Goal: Information Seeking & Learning: Find specific fact

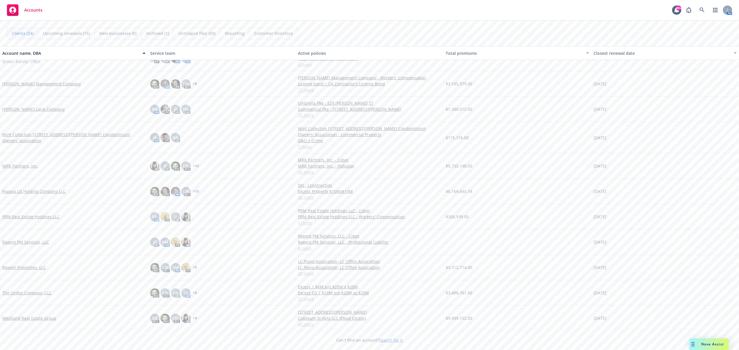
scroll to position [319, 0]
click at [22, 317] on link "Westland Real Estate Group" at bounding box center [29, 317] width 54 height 6
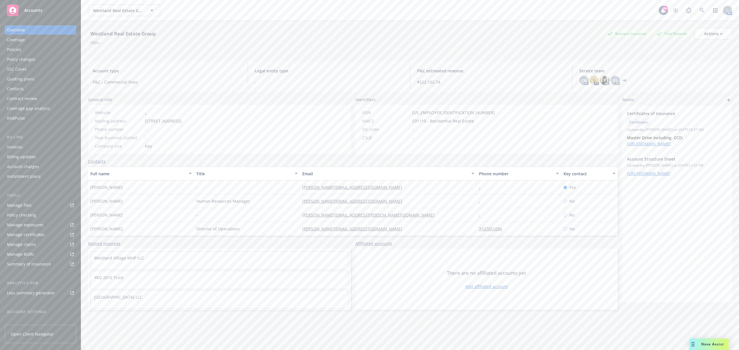
click at [39, 263] on div "Summary of insurance" at bounding box center [29, 264] width 44 height 9
click at [33, 48] on div "Policies" at bounding box center [40, 49] width 67 height 9
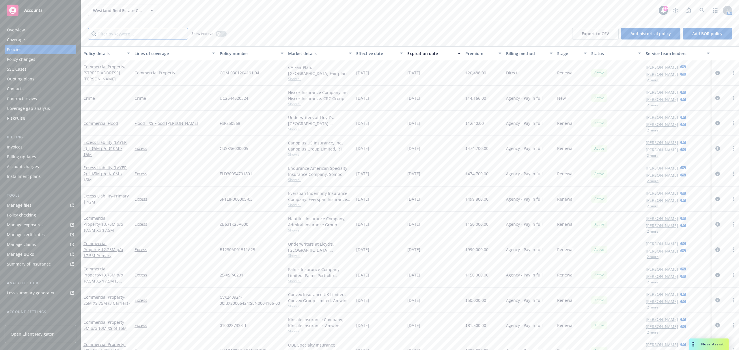
click at [138, 38] on input "Filter by keyword..." at bounding box center [138, 34] width 100 height 12
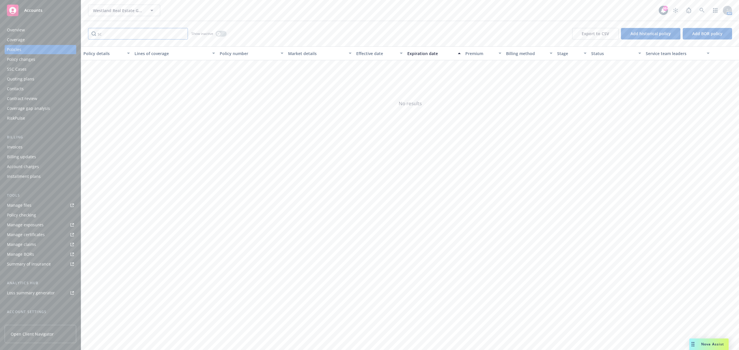
type input "s"
type input "p"
click at [107, 77] on span "- 25M XS 75M (3 Carriers)" at bounding box center [106, 73] width 46 height 12
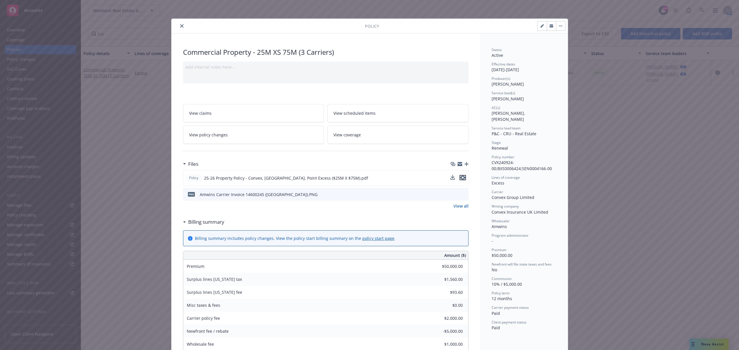
click at [460, 177] on icon "preview file" at bounding box center [462, 178] width 5 height 4
click at [180, 26] on icon "close" at bounding box center [181, 25] width 3 height 3
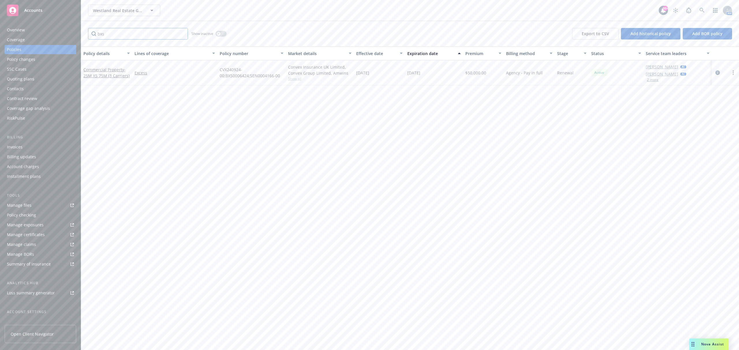
click at [123, 33] on input "bxs" at bounding box center [138, 34] width 100 height 12
click at [220, 32] on div "button" at bounding box center [218, 34] width 4 height 4
click at [220, 32] on button "button" at bounding box center [221, 34] width 11 height 6
click at [111, 33] on input "GL19" at bounding box center [138, 34] width 100 height 12
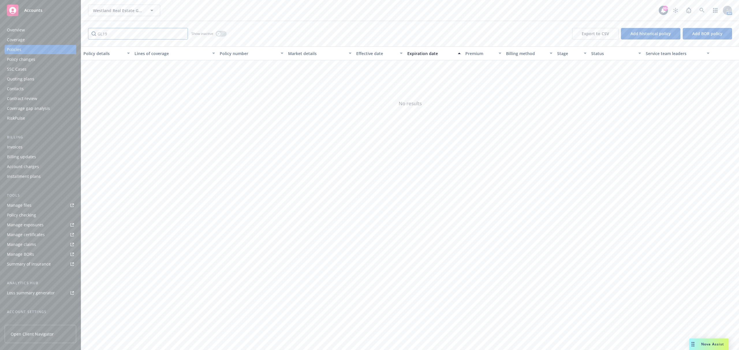
click at [111, 33] on input "GL19" at bounding box center [138, 34] width 100 height 12
click at [99, 72] on link "General Liability" at bounding box center [98, 72] width 31 height 5
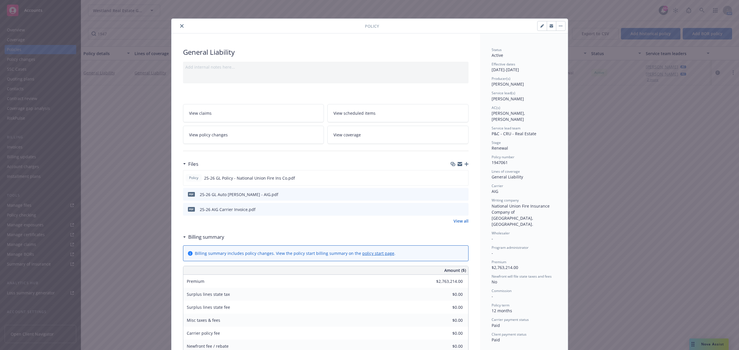
drag, startPoint x: 178, startPoint y: 27, endPoint x: 142, endPoint y: 25, distance: 35.5
click at [180, 27] on icon "close" at bounding box center [181, 25] width 3 height 3
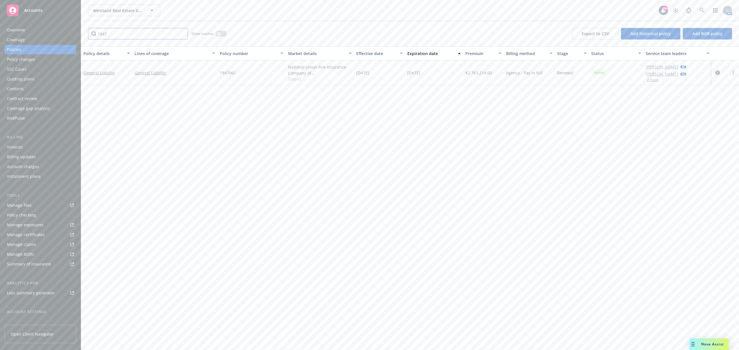
click at [103, 35] on input "1947" at bounding box center [138, 34] width 100 height 12
click at [102, 70] on link "Excess Liability - Primary | $2M" at bounding box center [105, 73] width 45 height 12
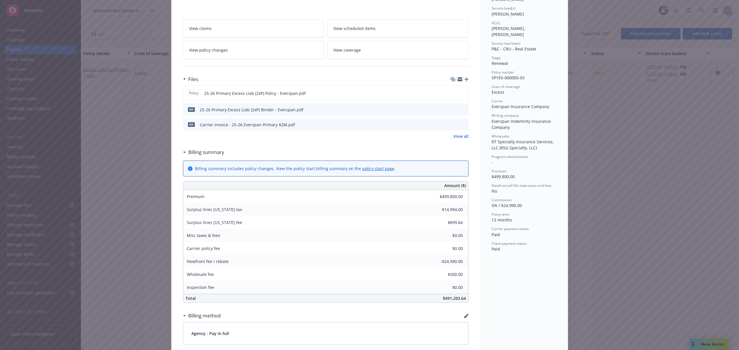
scroll to position [192, 0]
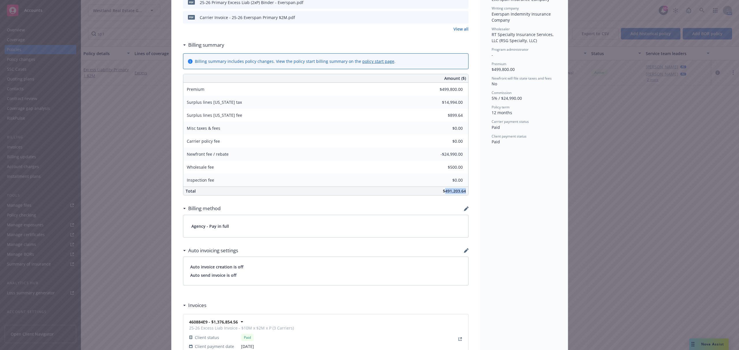
drag, startPoint x: 461, startPoint y: 192, endPoint x: 442, endPoint y: 192, distance: 19.0
click at [443, 192] on span "$491,203.64" at bounding box center [454, 190] width 23 height 5
copy span "491,203.64"
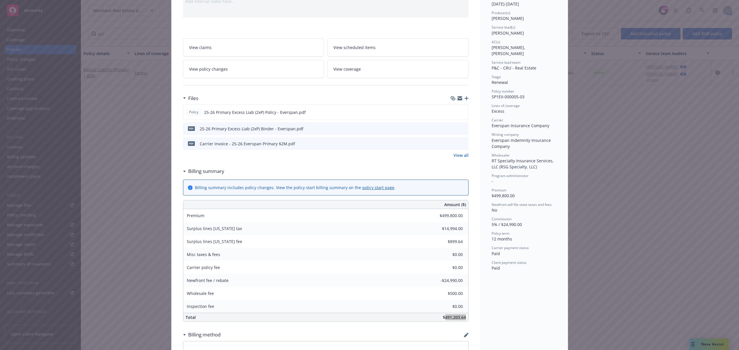
scroll to position [0, 0]
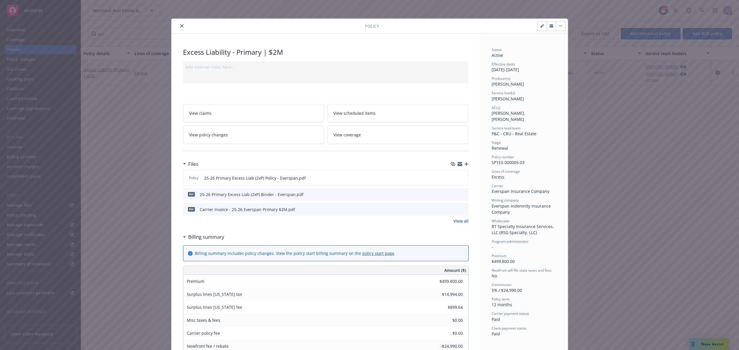
drag, startPoint x: 180, startPoint y: 25, endPoint x: 160, endPoint y: 28, distance: 20.3
click at [180, 25] on icon "close" at bounding box center [181, 25] width 3 height 3
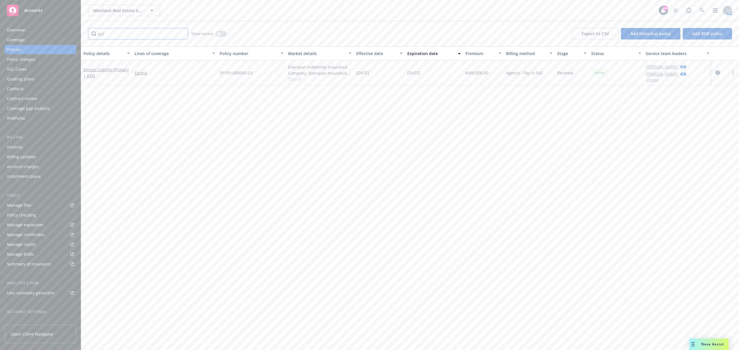
click at [113, 35] on input "sp1" at bounding box center [138, 34] width 100 height 12
click at [98, 72] on span "- (LAYER 2) | $5M p/o $10M x $5M" at bounding box center [104, 73] width 43 height 18
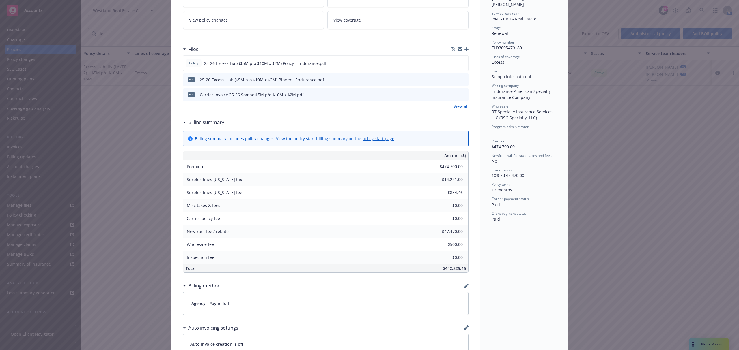
scroll to position [115, 0]
drag, startPoint x: 459, startPoint y: 269, endPoint x: 443, endPoint y: 268, distance: 16.2
click at [443, 268] on span "$442,825.46" at bounding box center [454, 267] width 23 height 5
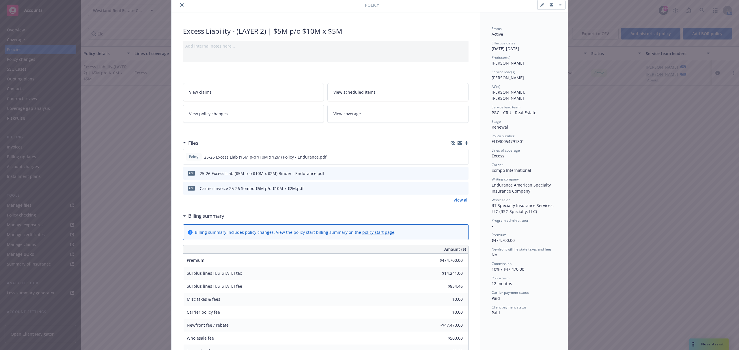
scroll to position [0, 0]
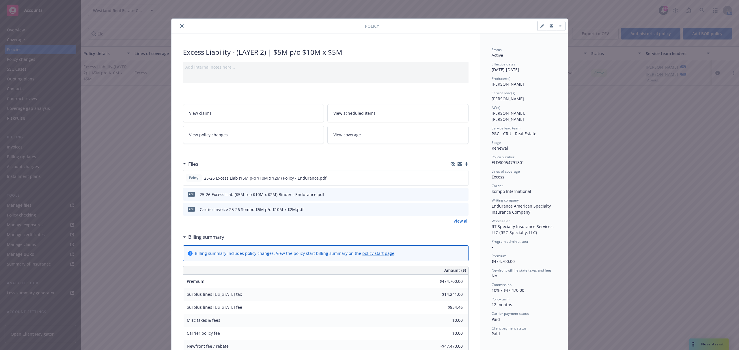
drag, startPoint x: 178, startPoint y: 27, endPoint x: 167, endPoint y: 30, distance: 11.4
click at [180, 27] on icon "close" at bounding box center [181, 25] width 3 height 3
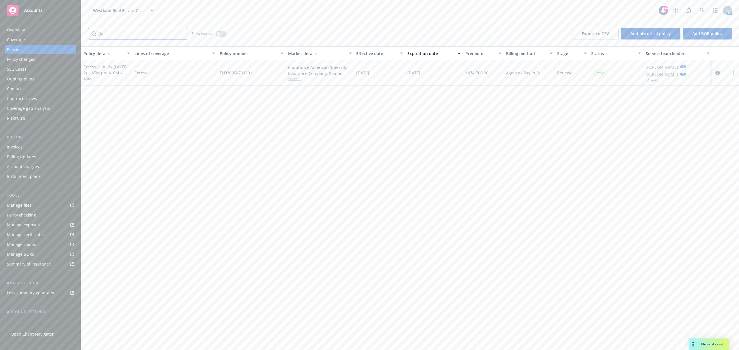
click at [102, 34] on input "Eld" at bounding box center [138, 34] width 100 height 12
click at [108, 72] on span "- (LAYER 2) | $5M p/o $10M x $5M" at bounding box center [104, 73] width 43 height 18
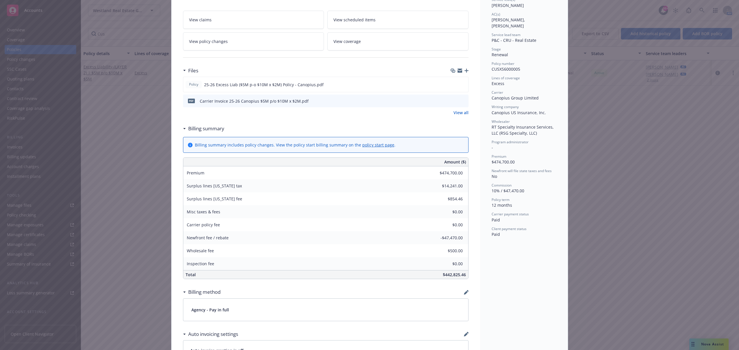
scroll to position [115, 0]
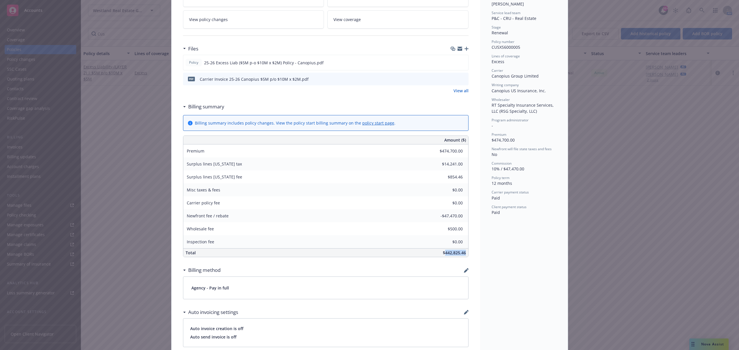
drag, startPoint x: 463, startPoint y: 254, endPoint x: 442, endPoint y: 254, distance: 20.8
click at [442, 254] on div "$442,825.46" at bounding box center [369, 253] width 198 height 8
copy span "442,825.46"
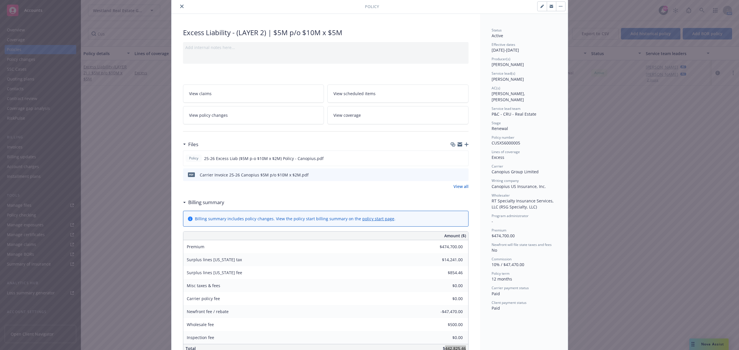
scroll to position [0, 0]
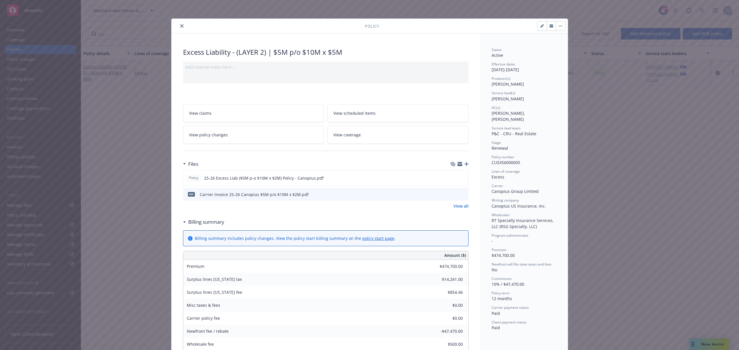
drag, startPoint x: 177, startPoint y: 26, endPoint x: 166, endPoint y: 30, distance: 11.9
click at [178, 26] on button "close" at bounding box center [181, 26] width 7 height 7
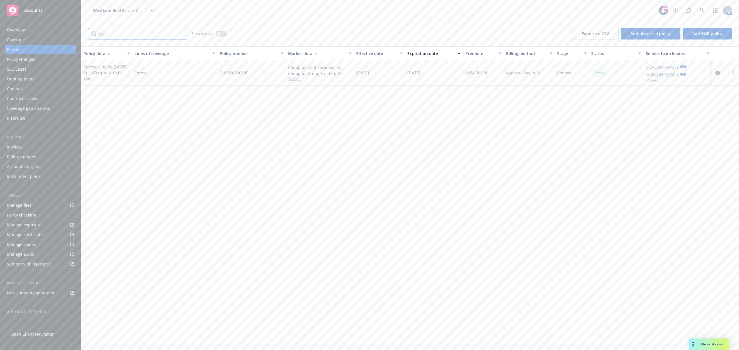
click at [110, 35] on input "Cus" at bounding box center [138, 34] width 100 height 12
click at [101, 71] on link "General Liability" at bounding box center [98, 72] width 31 height 5
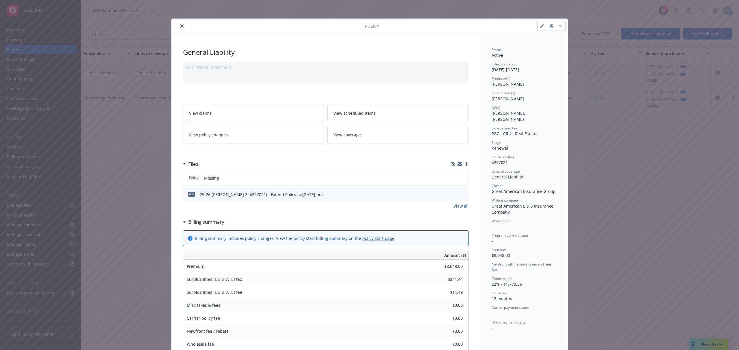
click at [460, 195] on icon "preview file" at bounding box center [462, 194] width 5 height 4
click at [140, 112] on div "Policy General Liability Add internal notes here... View claims View scheduled …" at bounding box center [369, 175] width 739 height 350
drag, startPoint x: 177, startPoint y: 25, endPoint x: 170, endPoint y: 34, distance: 11.1
click at [180, 25] on icon "close" at bounding box center [181, 25] width 3 height 3
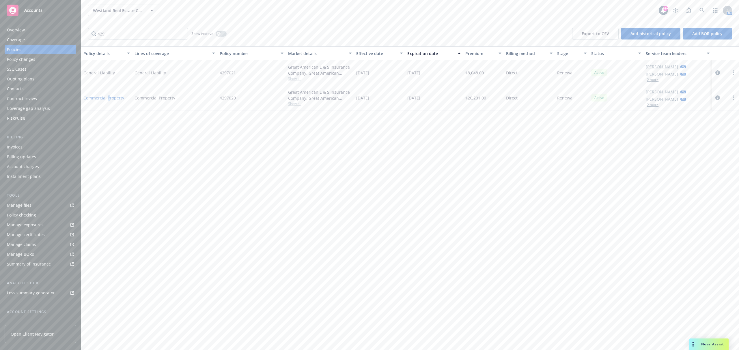
drag, startPoint x: 104, startPoint y: 92, endPoint x: 108, endPoint y: 98, distance: 6.9
click at [108, 98] on link "Commercial Property" at bounding box center [103, 97] width 41 height 5
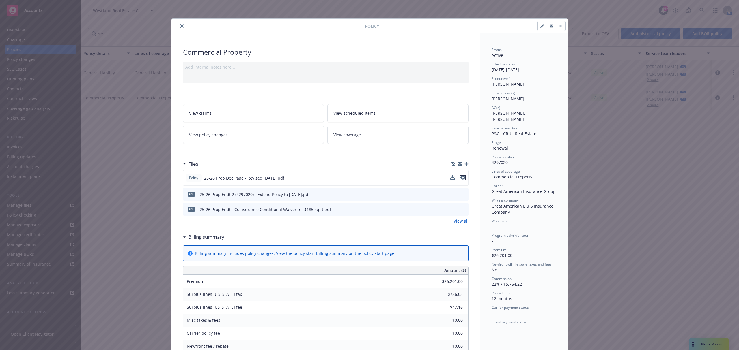
click at [460, 178] on icon "preview file" at bounding box center [462, 178] width 5 height 4
click at [180, 26] on icon "close" at bounding box center [181, 25] width 3 height 3
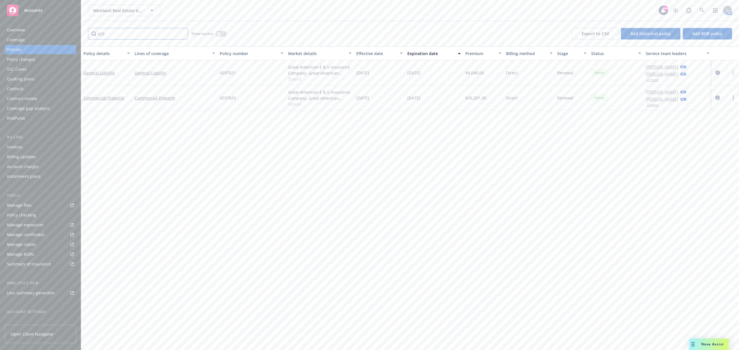
click at [116, 33] on input "429" at bounding box center [138, 34] width 100 height 12
click at [104, 76] on span "- All Other States / [GEOGRAPHIC_DATA]" at bounding box center [103, 79] width 40 height 18
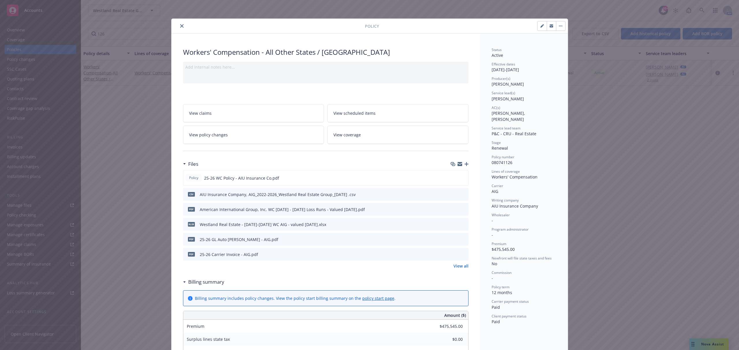
click at [180, 26] on icon "close" at bounding box center [181, 25] width 3 height 3
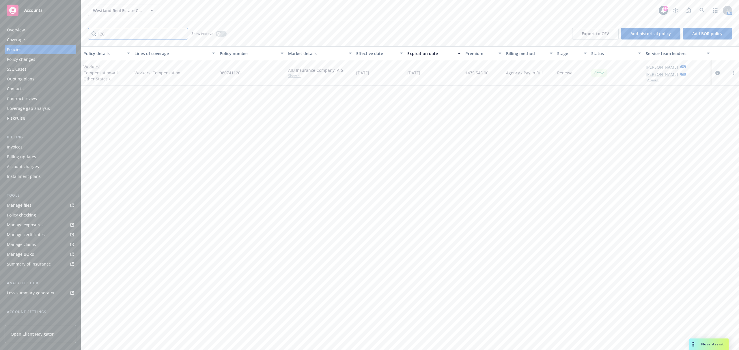
click at [111, 30] on input "126" at bounding box center [138, 34] width 100 height 12
click at [115, 36] on input "127" at bounding box center [138, 34] width 100 height 12
click at [118, 74] on span "- All Other States / [GEOGRAPHIC_DATA]" at bounding box center [103, 79] width 40 height 18
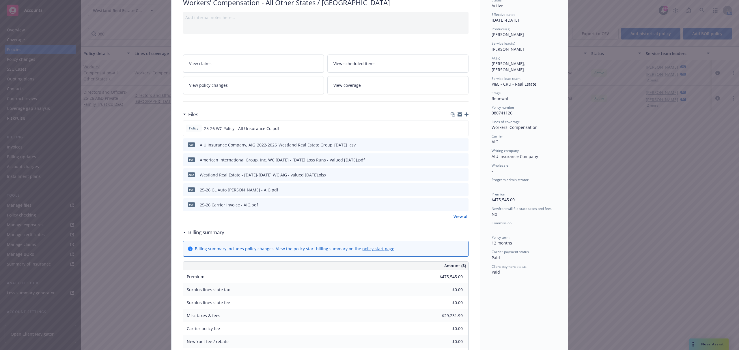
scroll to position [171, 0]
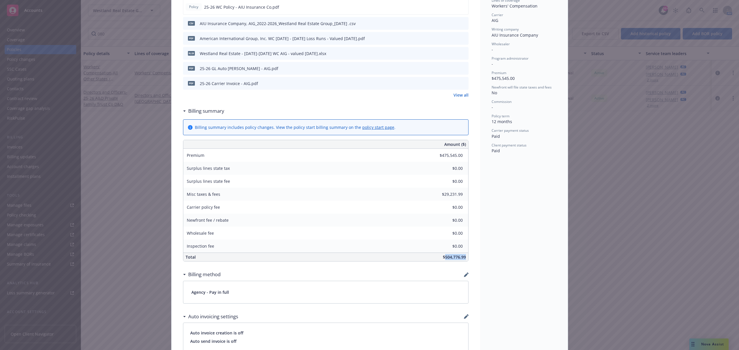
drag, startPoint x: 463, startPoint y: 259, endPoint x: 442, endPoint y: 260, distance: 20.8
click at [442, 260] on div "$504,776.99" at bounding box center [369, 257] width 198 height 8
copy span "504,776.99"
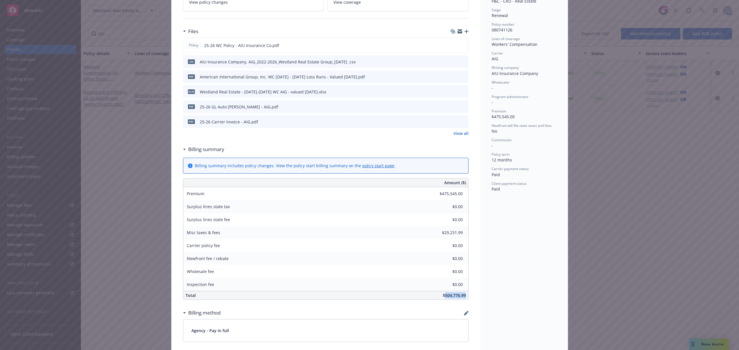
click at [460, 108] on icon "preview file" at bounding box center [462, 106] width 5 height 4
click at [114, 81] on div "Policy Workers' Compensation - All Other States / [GEOGRAPHIC_DATA] Add interna…" at bounding box center [369, 175] width 739 height 350
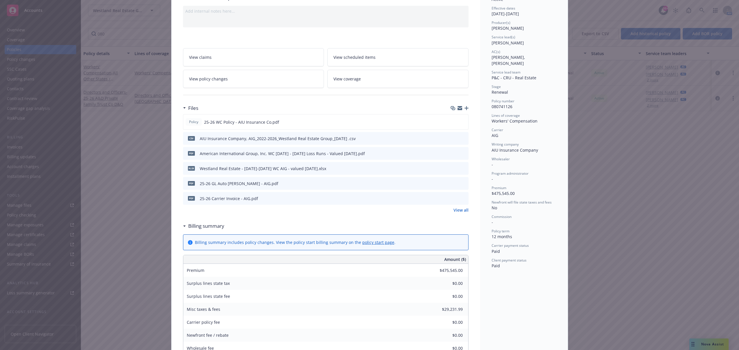
scroll to position [0, 0]
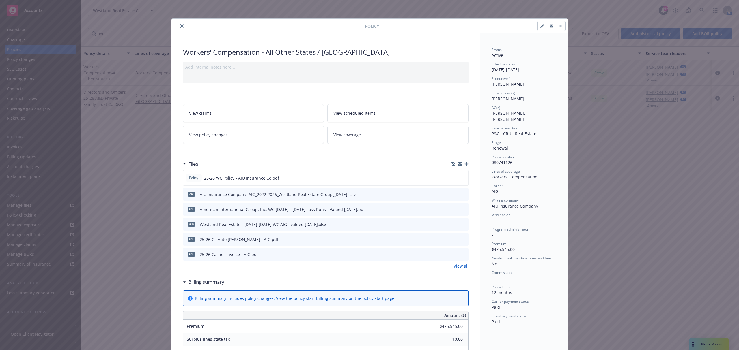
click at [180, 26] on icon "close" at bounding box center [181, 25] width 3 height 3
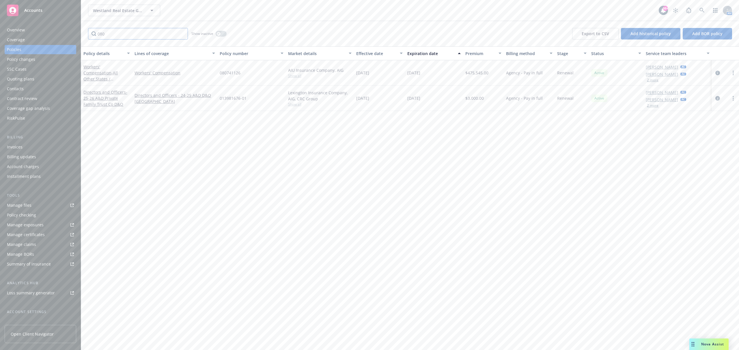
click at [118, 36] on input "080" at bounding box center [138, 34] width 100 height 12
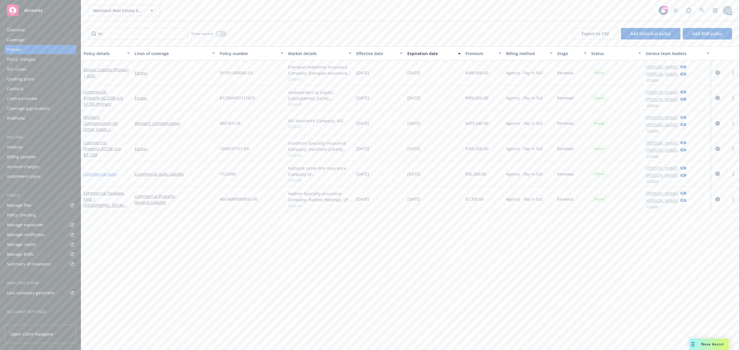
click at [109, 173] on link "Commercial Auto" at bounding box center [99, 173] width 33 height 5
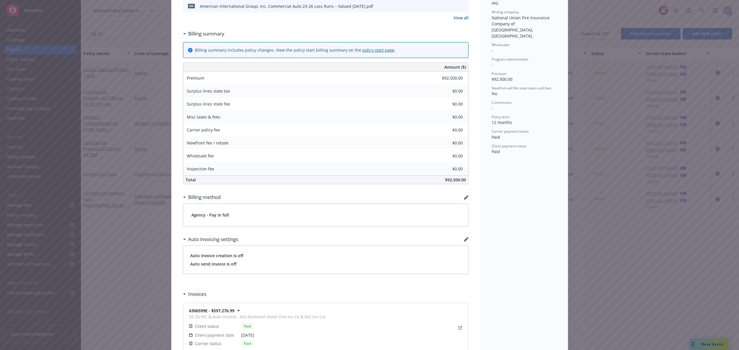
scroll to position [192, 0]
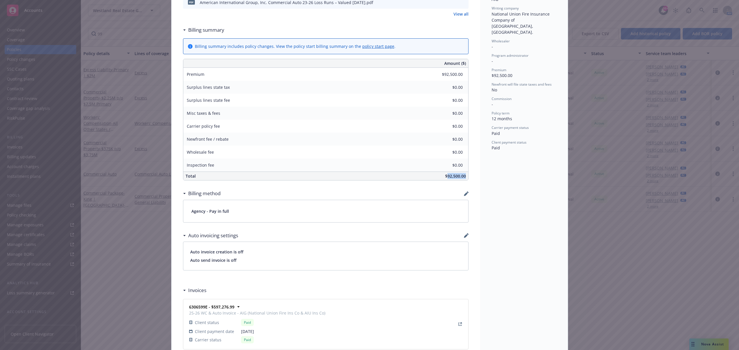
drag, startPoint x: 462, startPoint y: 176, endPoint x: 445, endPoint y: 177, distance: 17.3
click at [445, 177] on span "$92,500.00" at bounding box center [455, 175] width 21 height 5
copy span "92,500.00"
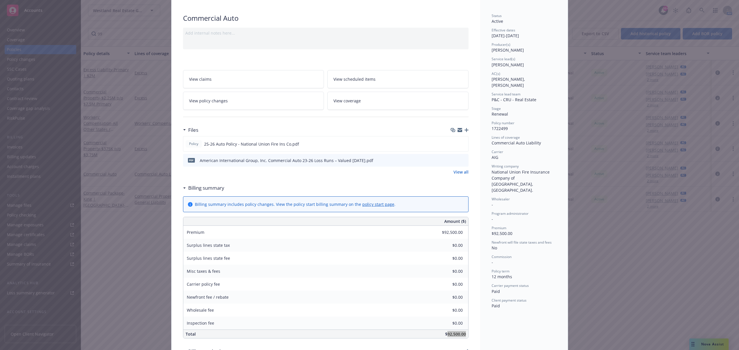
scroll to position [0, 0]
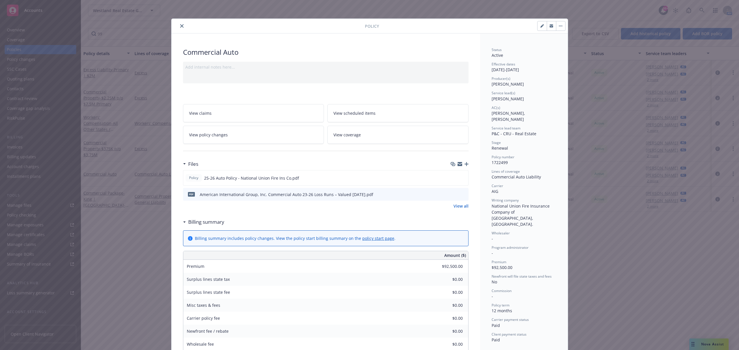
drag, startPoint x: 177, startPoint y: 26, endPoint x: 161, endPoint y: 28, distance: 16.0
click at [180, 26] on icon "close" at bounding box center [181, 25] width 3 height 3
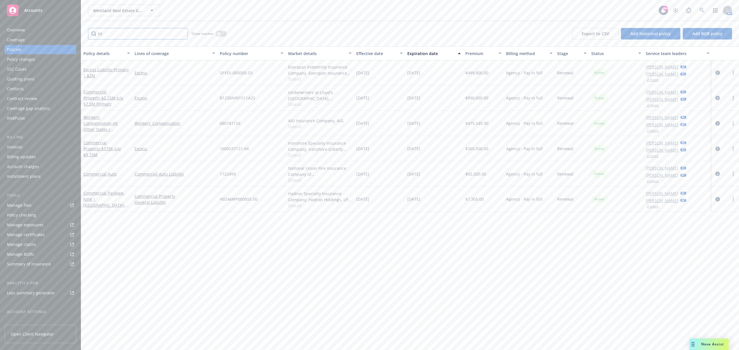
click at [115, 33] on input "99" at bounding box center [138, 34] width 100 height 12
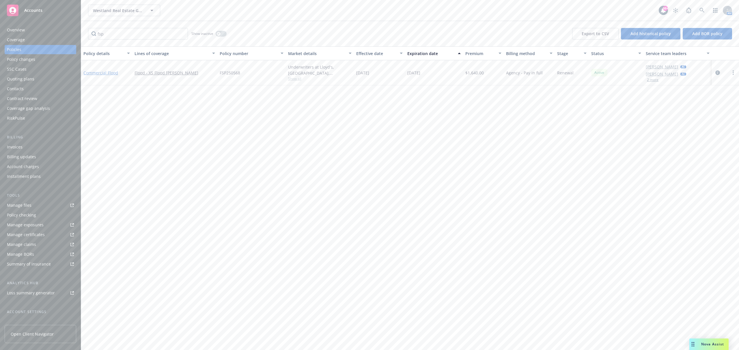
click at [106, 73] on link "Commercial Flood" at bounding box center [100, 72] width 35 height 5
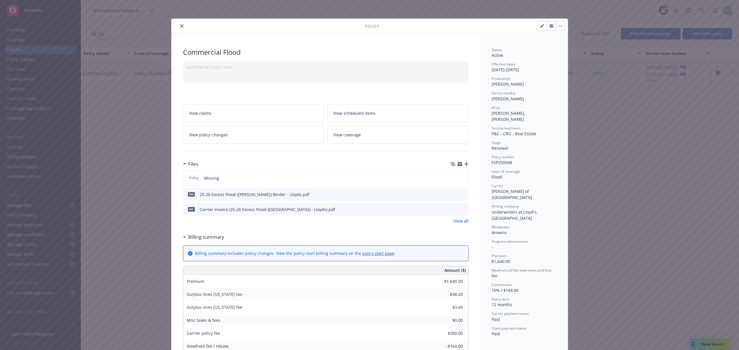
scroll to position [38, 0]
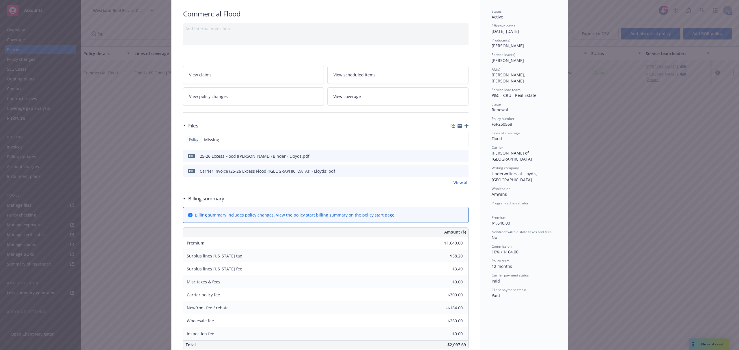
click at [462, 157] on icon "preview file" at bounding box center [462, 156] width 5 height 4
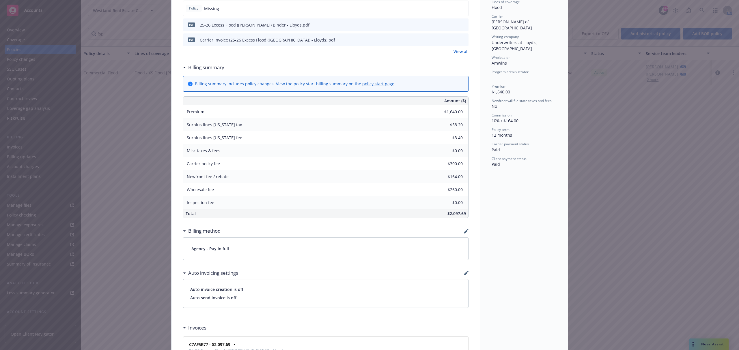
scroll to position [192, 0]
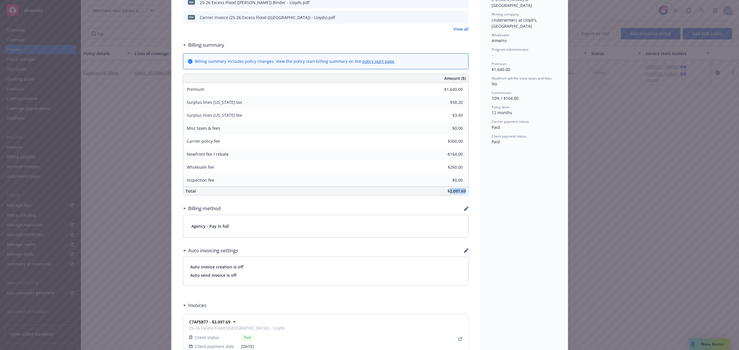
drag, startPoint x: 462, startPoint y: 192, endPoint x: 446, endPoint y: 192, distance: 15.9
click at [447, 192] on span "$2,097.69" at bounding box center [456, 190] width 18 height 5
copy span "2,097.69"
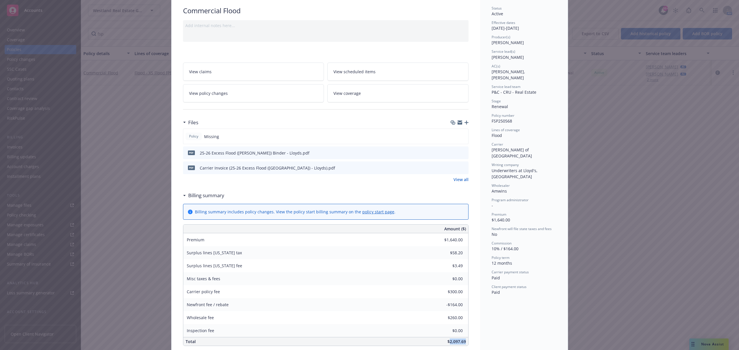
scroll to position [0, 0]
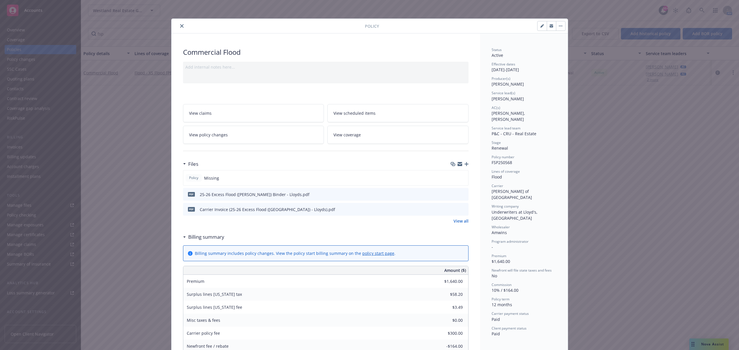
click at [180, 26] on icon "close" at bounding box center [181, 25] width 3 height 3
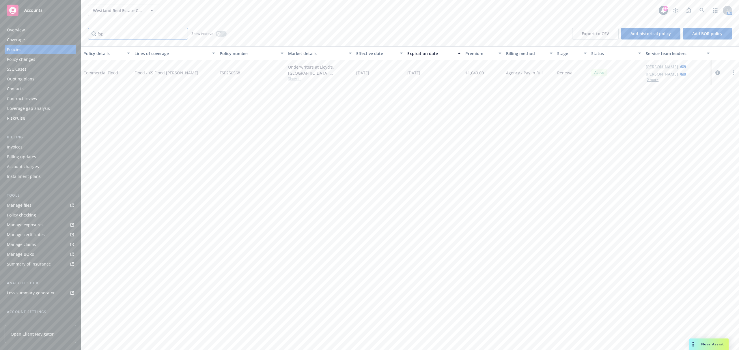
click at [111, 34] on input "fsp" at bounding box center [138, 34] width 100 height 12
click at [100, 78] on span "- 25-26 A&D Private Family Trust Co D&O" at bounding box center [105, 73] width 44 height 18
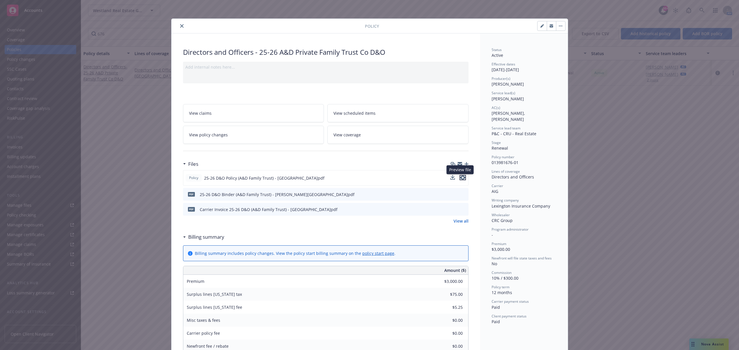
click at [460, 178] on icon "preview file" at bounding box center [462, 178] width 5 height 4
drag, startPoint x: 515, startPoint y: 156, endPoint x: 489, endPoint y: 156, distance: 26.0
click at [491, 160] on span "013981676-01" at bounding box center [504, 162] width 27 height 5
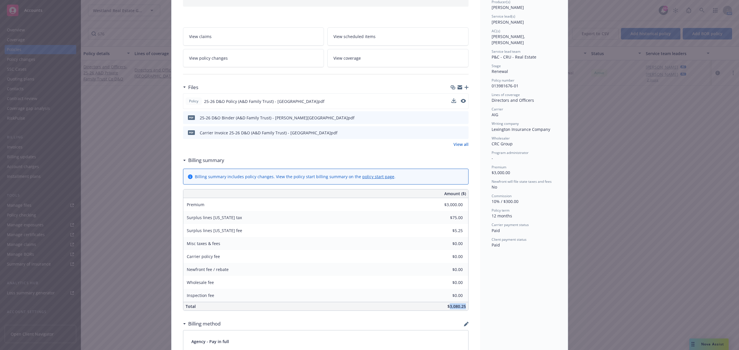
drag, startPoint x: 463, startPoint y: 307, endPoint x: 447, endPoint y: 308, distance: 16.5
click at [447, 308] on div "$3,080.25" at bounding box center [369, 306] width 198 height 8
copy span "3,080.25"
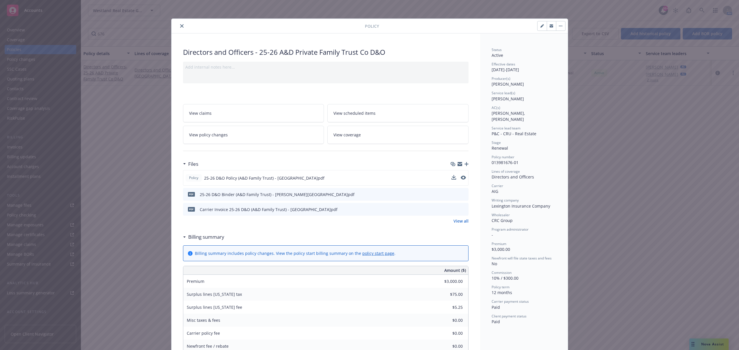
click at [178, 25] on button "close" at bounding box center [181, 26] width 7 height 7
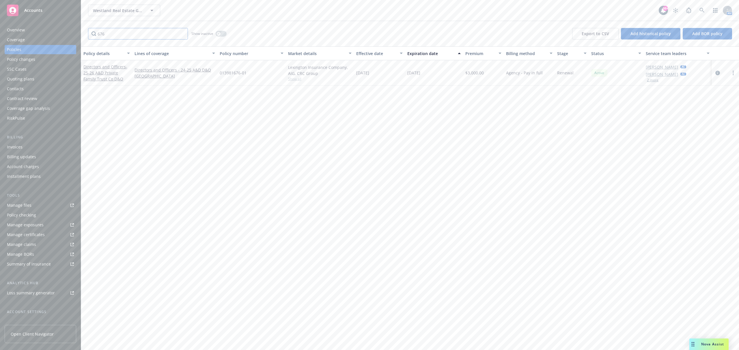
click at [112, 36] on input "676" at bounding box center [138, 34] width 100 height 12
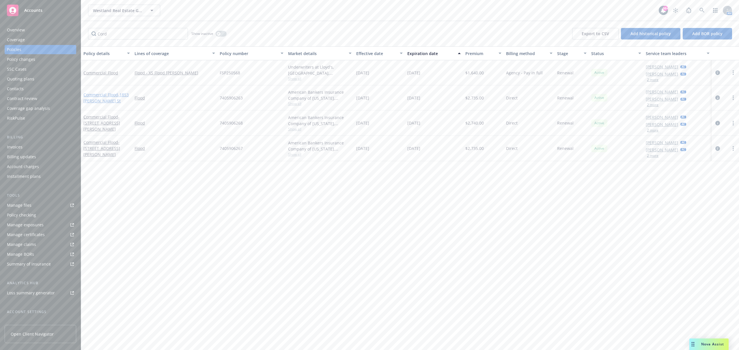
click at [108, 98] on span "- 1853 [PERSON_NAME] St" at bounding box center [105, 98] width 45 height 12
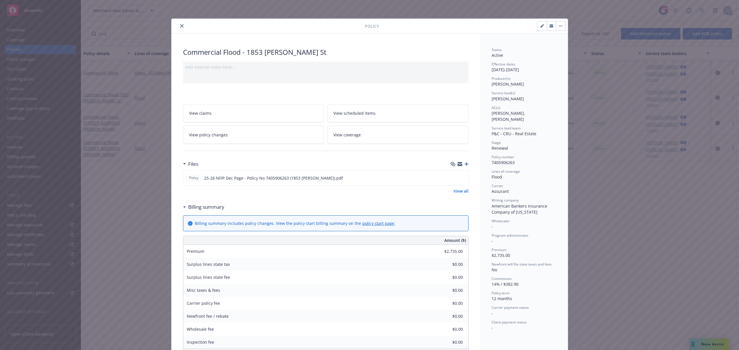
click at [180, 27] on icon "close" at bounding box center [181, 25] width 3 height 3
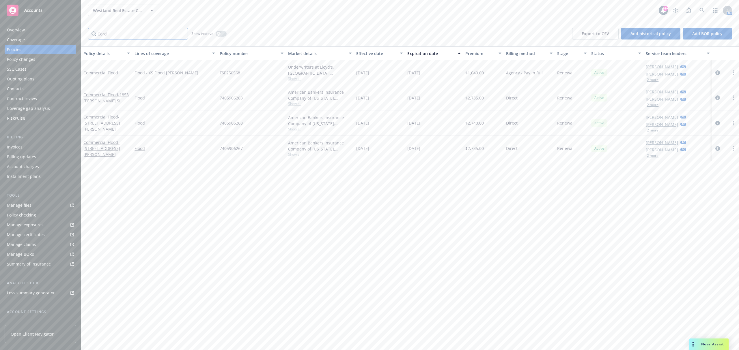
click at [162, 37] on input "Cord" at bounding box center [138, 34] width 100 height 12
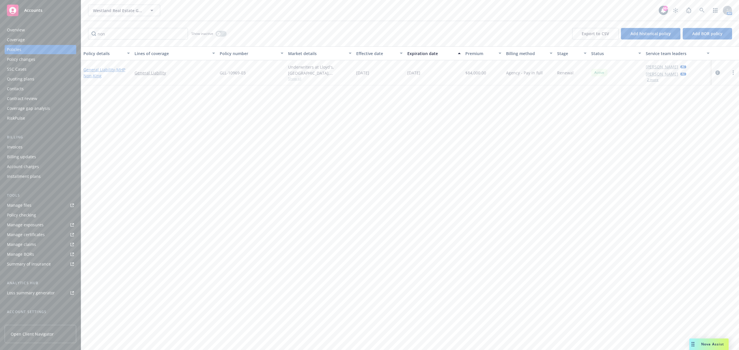
click at [96, 69] on link "General Liability - MHP Non-King" at bounding box center [104, 73] width 42 height 12
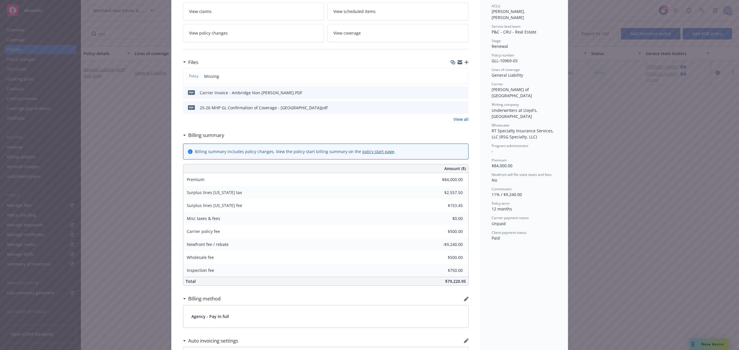
scroll to position [154, 0]
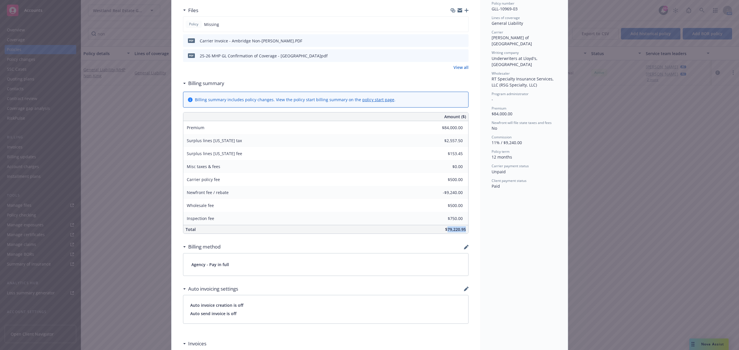
drag, startPoint x: 463, startPoint y: 232, endPoint x: 444, endPoint y: 232, distance: 18.8
click at [444, 232] on div "$79,220.95" at bounding box center [369, 229] width 198 height 8
copy span "79,220.95"
click at [460, 56] on icon "preview file" at bounding box center [462, 55] width 5 height 4
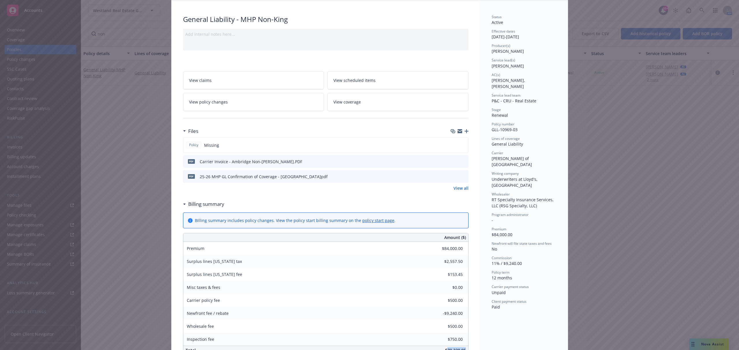
scroll to position [0, 0]
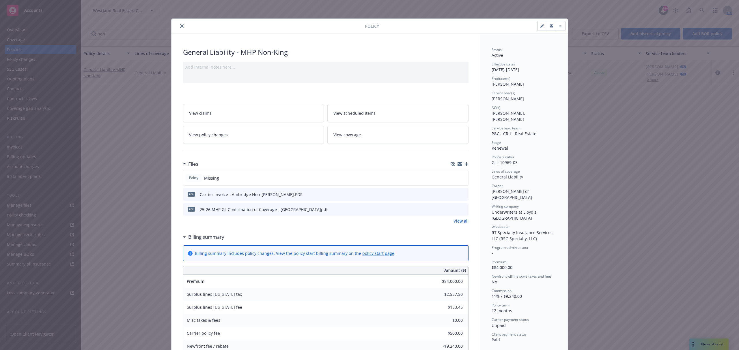
drag, startPoint x: 179, startPoint y: 25, endPoint x: 156, endPoint y: 31, distance: 24.1
click at [180, 25] on icon "close" at bounding box center [181, 25] width 3 height 3
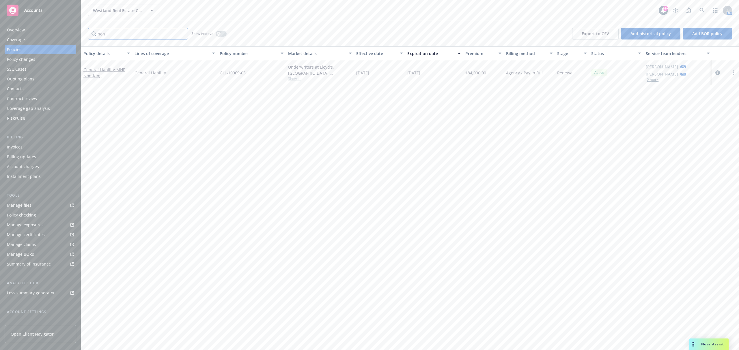
click at [115, 35] on input "non" at bounding box center [138, 34] width 100 height 12
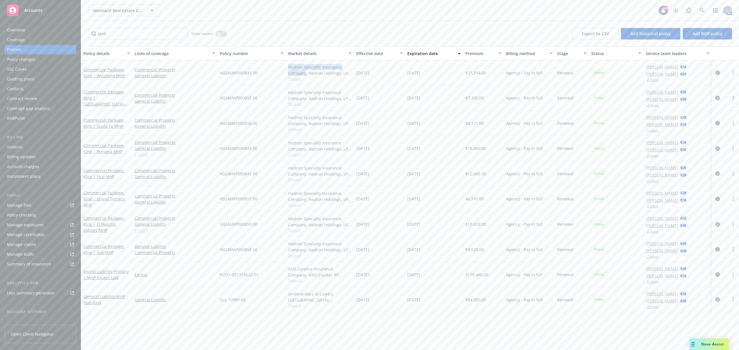
drag, startPoint x: 288, startPoint y: 66, endPoint x: 306, endPoint y: 76, distance: 19.9
click at [306, 76] on div "Hadron Specialty Insurance Company, Hadron Holdings, LP, King Insurance" at bounding box center [319, 70] width 63 height 12
copy div "Hadron Specialty Insurance Company"
click at [222, 74] on span "H0246MP000843 00" at bounding box center [239, 73] width 38 height 6
drag, startPoint x: 220, startPoint y: 73, endPoint x: 260, endPoint y: 75, distance: 39.3
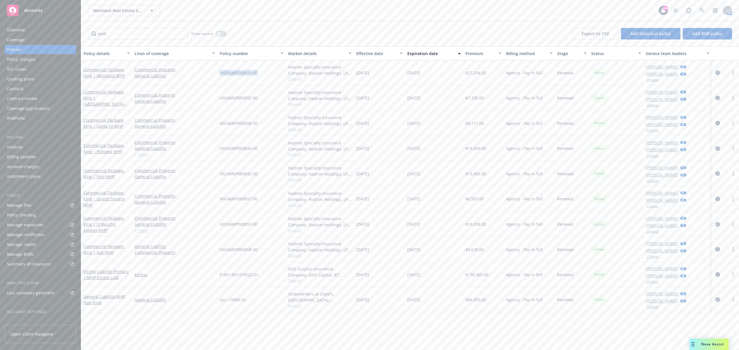
click at [260, 75] on div "H0246MP000843 00" at bounding box center [251, 72] width 68 height 25
copy span "H0246MP000843 00"
drag, startPoint x: 258, startPoint y: 98, endPoint x: 220, endPoint y: 98, distance: 37.8
click at [220, 98] on div "H0246MP000855 00" at bounding box center [251, 97] width 68 height 25
copy span "H0246MP000855 00"
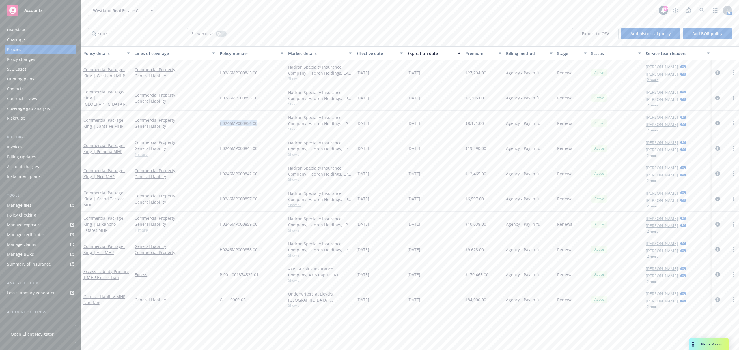
drag, startPoint x: 266, startPoint y: 123, endPoint x: 220, endPoint y: 123, distance: 45.3
click at [220, 123] on div "H0246MP000856 00" at bounding box center [251, 123] width 68 height 25
drag, startPoint x: 261, startPoint y: 149, endPoint x: 220, endPoint y: 147, distance: 41.3
click at [220, 147] on div "H0246MP000844 00" at bounding box center [251, 148] width 68 height 25
drag, startPoint x: 244, startPoint y: 175, endPoint x: 220, endPoint y: 174, distance: 24.3
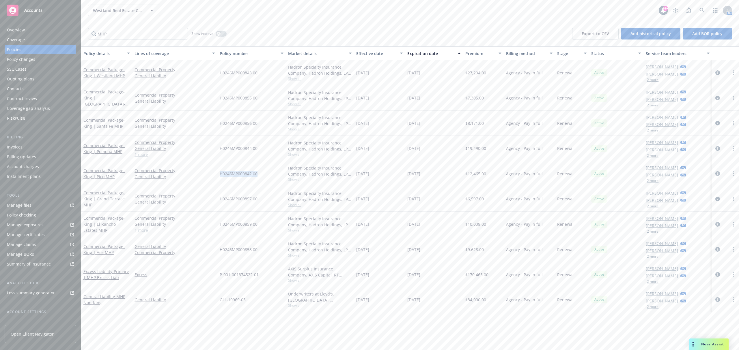
click at [220, 174] on div "H0246MP000842 00" at bounding box center [251, 173] width 68 height 25
drag, startPoint x: 254, startPoint y: 199, endPoint x: 221, endPoint y: 198, distance: 33.5
click at [221, 198] on div "H0246MP000857 00" at bounding box center [251, 198] width 68 height 25
drag, startPoint x: 264, startPoint y: 224, endPoint x: 219, endPoint y: 225, distance: 44.4
click at [219, 225] on div "H0246MP000859 00" at bounding box center [251, 224] width 68 height 25
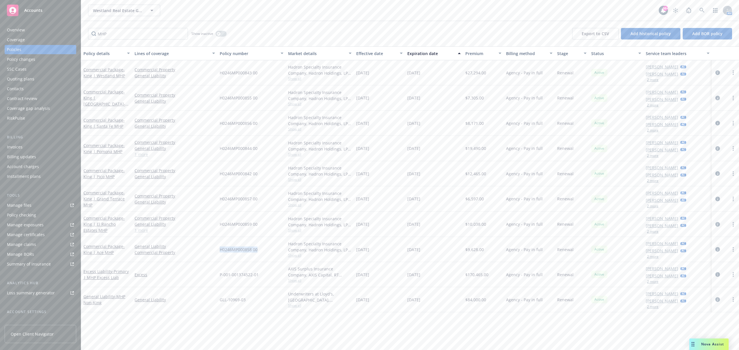
drag, startPoint x: 261, startPoint y: 248, endPoint x: 218, endPoint y: 247, distance: 43.0
click at [218, 247] on div "H0246MP000858 00" at bounding box center [251, 249] width 68 height 25
drag, startPoint x: 295, startPoint y: 268, endPoint x: 349, endPoint y: 267, distance: 54.5
click at [349, 267] on div "AXIS Surplus Insurance Company, AXIS Capital, RT Specialty Insurance Services, …" at bounding box center [320, 274] width 68 height 25
drag, startPoint x: 264, startPoint y: 274, endPoint x: 216, endPoint y: 275, distance: 48.5
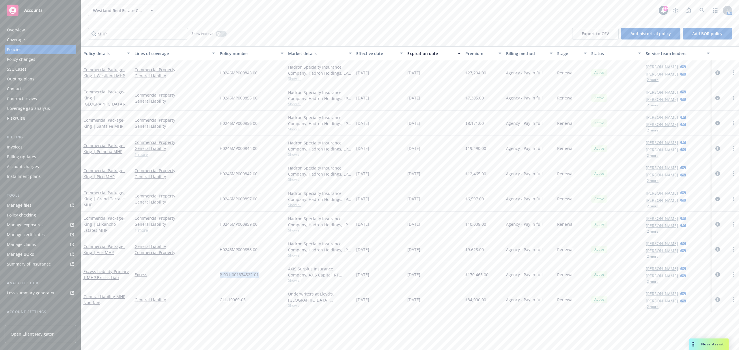
click at [216, 275] on div "Excess Liability - Primary | MHP Excess Liab Excess P-001-001374522-01 AXIS Sur…" at bounding box center [409, 274] width 657 height 25
click at [147, 31] on input "MHP" at bounding box center [138, 34] width 100 height 12
click at [113, 33] on input "MHP" at bounding box center [138, 34] width 100 height 12
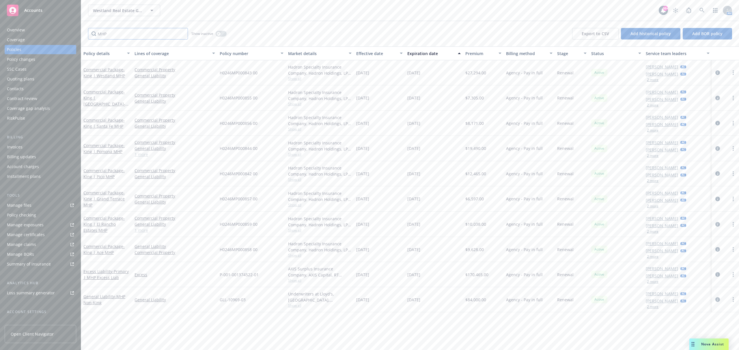
click at [113, 33] on input "MHP" at bounding box center [138, 34] width 100 height 12
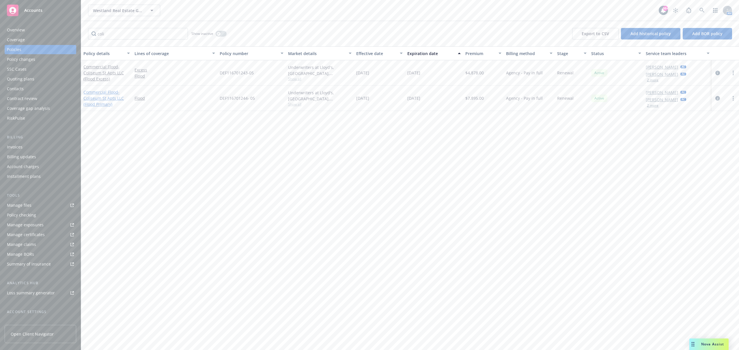
click at [99, 99] on span "- Coliseum St Apts LLC (Flood Primary)" at bounding box center [103, 98] width 40 height 18
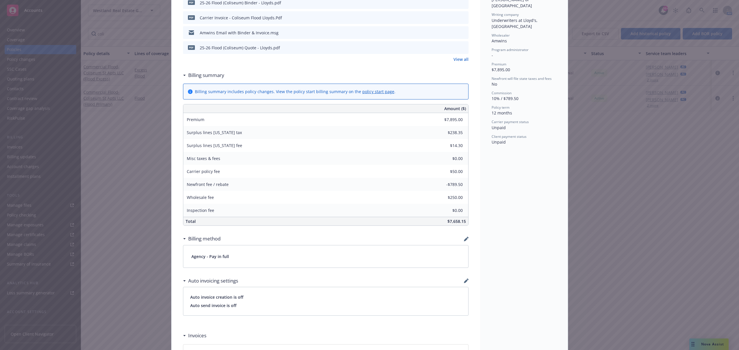
scroll to position [192, 0]
drag, startPoint x: 462, startPoint y: 222, endPoint x: 447, endPoint y: 222, distance: 15.3
click at [447, 222] on span "$7,658.15" at bounding box center [456, 220] width 18 height 5
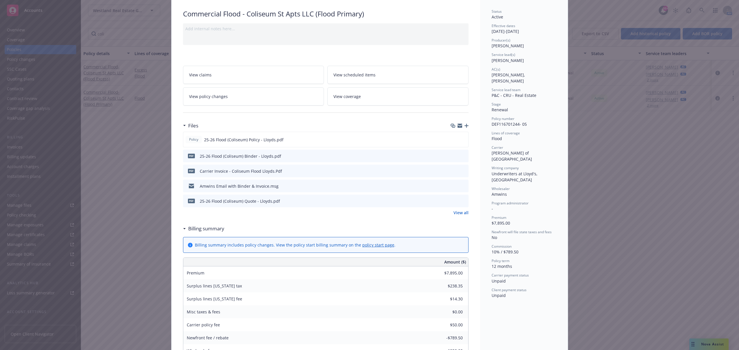
scroll to position [0, 0]
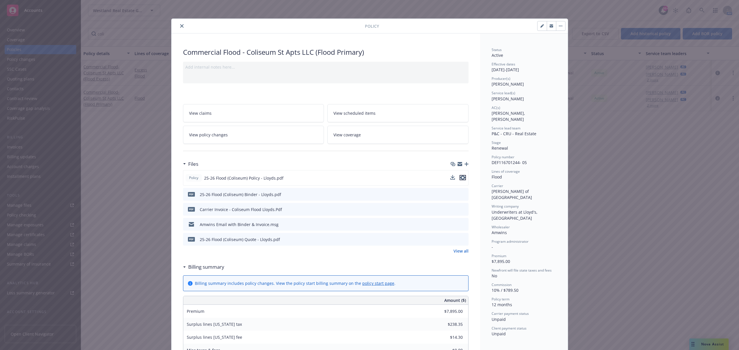
click at [460, 179] on icon "preview file" at bounding box center [462, 178] width 5 height 4
click at [180, 27] on icon "close" at bounding box center [181, 25] width 3 height 3
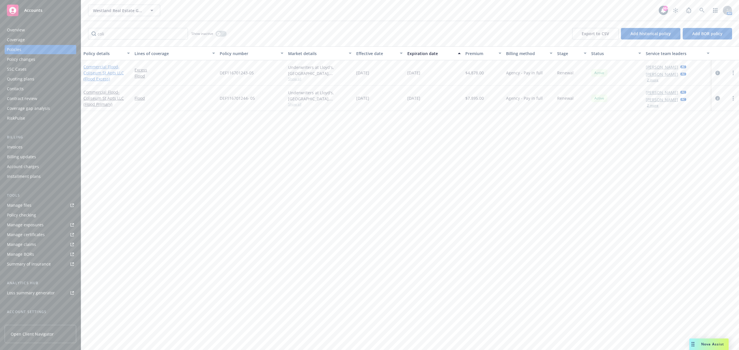
click at [106, 66] on link "Commercial Flood - Coliseum St Apts LLC (Flood Excess)" at bounding box center [103, 73] width 40 height 18
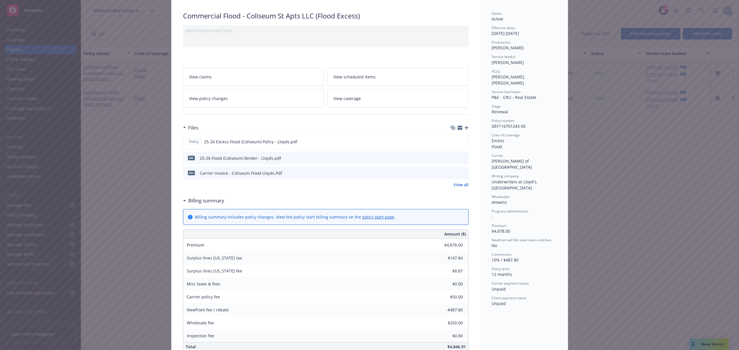
scroll to position [115, 0]
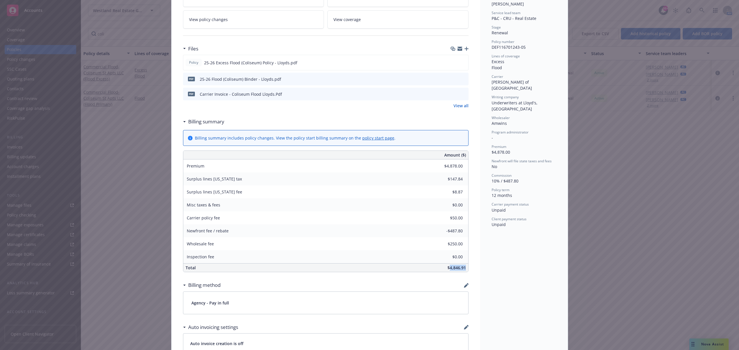
drag, startPoint x: 463, startPoint y: 268, endPoint x: 446, endPoint y: 269, distance: 16.8
click at [446, 269] on div "$4,846.91" at bounding box center [369, 268] width 198 height 8
click at [513, 268] on div "Status Active Effective dates [DATE] - [DATE] Producer(s) [PERSON_NAME] [PERSON…" at bounding box center [524, 252] width 88 height 668
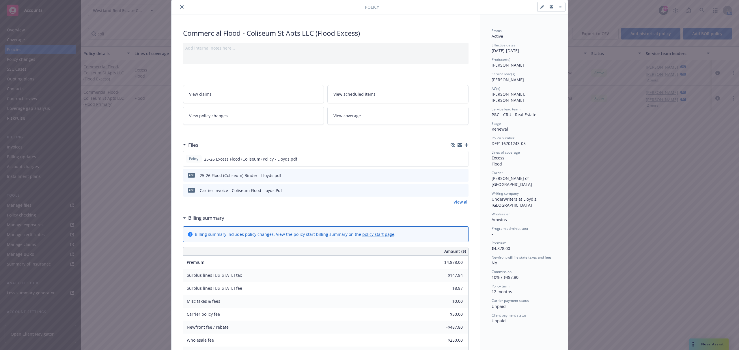
scroll to position [0, 0]
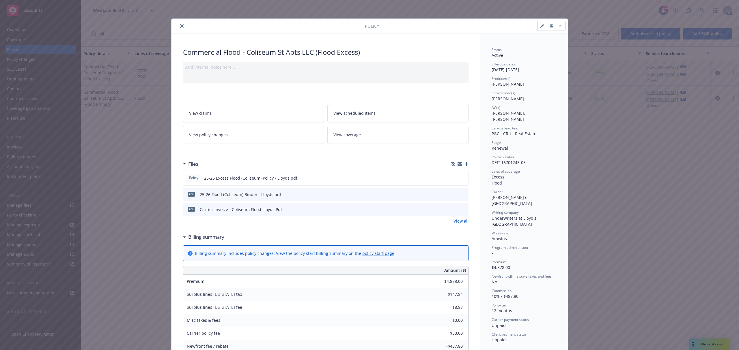
click at [180, 25] on icon "close" at bounding box center [181, 25] width 3 height 3
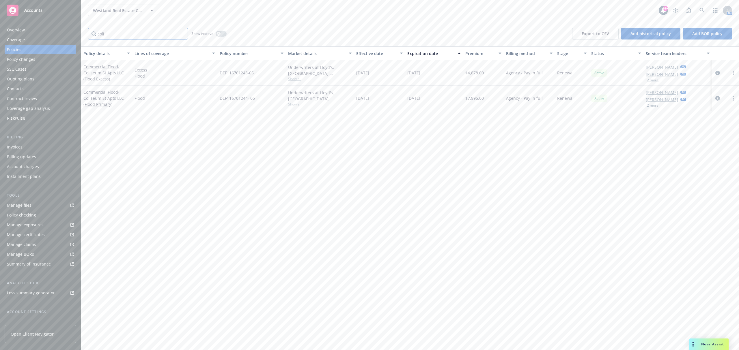
click at [128, 35] on input "coli" at bounding box center [138, 34] width 100 height 12
type input "7"
click at [111, 71] on span "- 717, [STREET_ADDRESS]" at bounding box center [101, 76] width 37 height 12
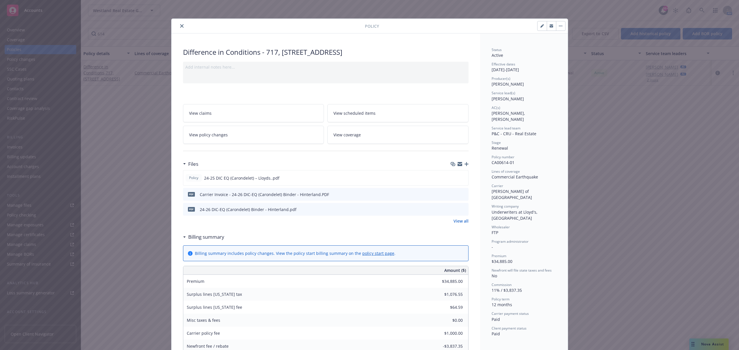
drag, startPoint x: 486, startPoint y: 69, endPoint x: 535, endPoint y: 72, distance: 48.8
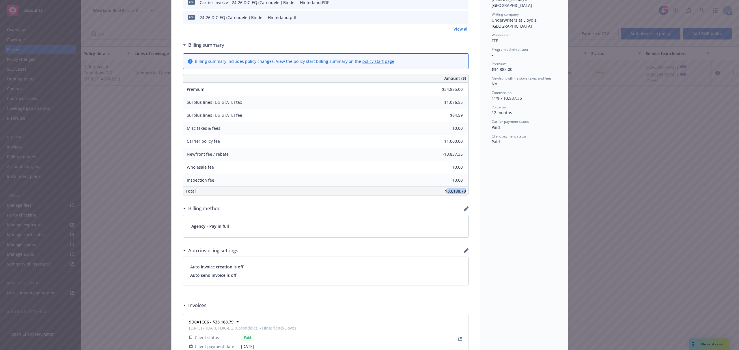
drag, startPoint x: 463, startPoint y: 192, endPoint x: 445, endPoint y: 194, distance: 18.4
click at [445, 194] on div "$33,188.79" at bounding box center [369, 191] width 198 height 8
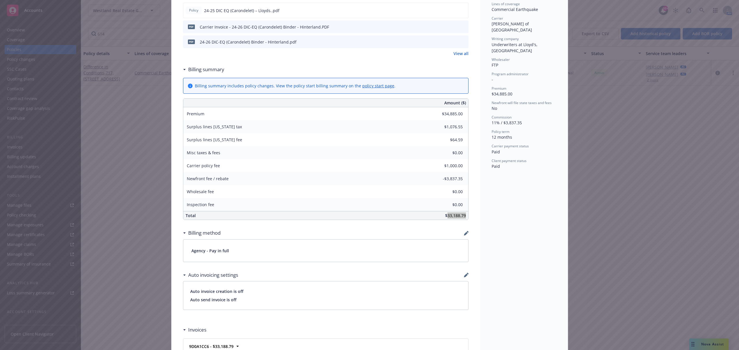
scroll to position [154, 0]
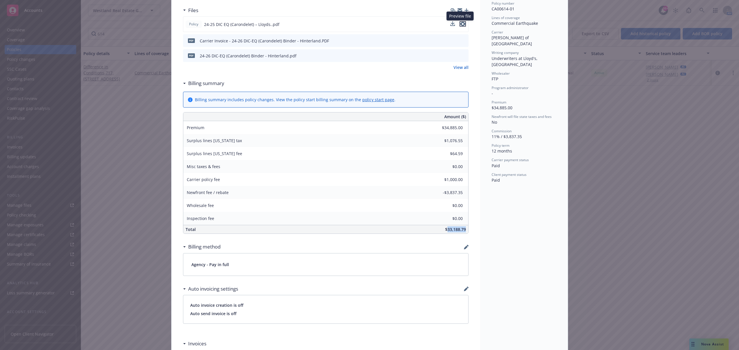
click at [461, 25] on icon "preview file" at bounding box center [462, 24] width 5 height 4
click at [134, 12] on div "Policy Difference in Conditions - 717, [STREET_ADDRESS] Add internal notes here…" at bounding box center [369, 175] width 739 height 350
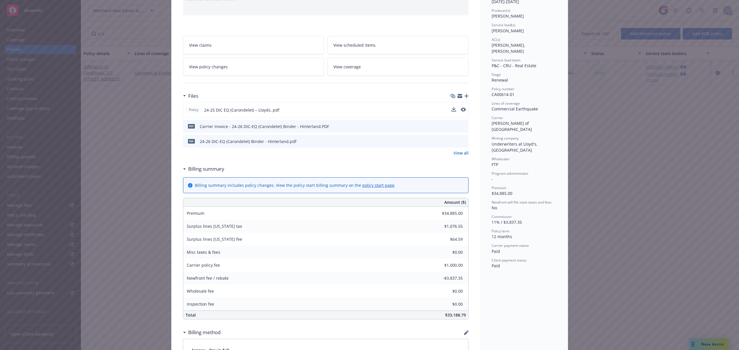
scroll to position [0, 0]
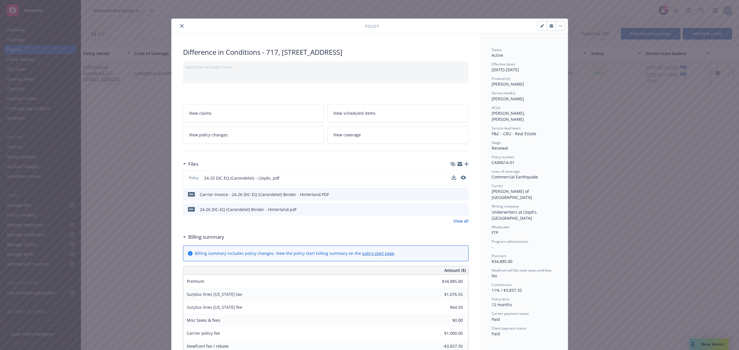
click at [180, 27] on icon "close" at bounding box center [181, 25] width 3 height 3
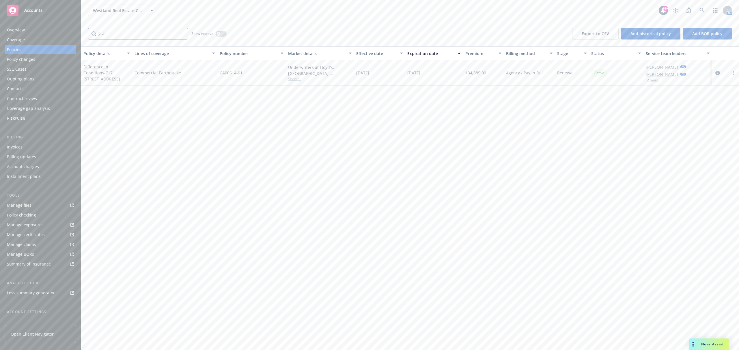
click at [120, 35] on input "614" at bounding box center [138, 34] width 100 height 12
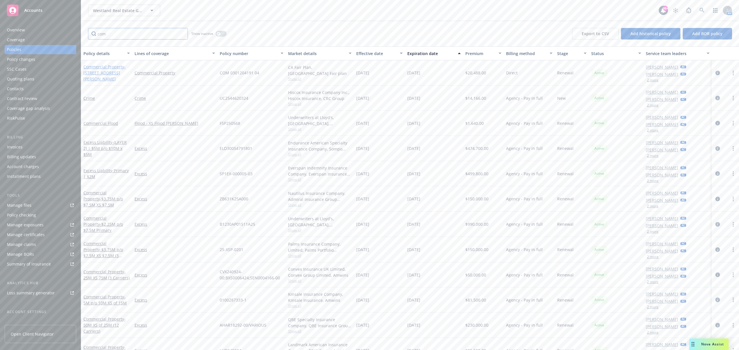
type input "com"
click at [111, 73] on span "- [STREET_ADDRESS][PERSON_NAME]" at bounding box center [104, 73] width 42 height 18
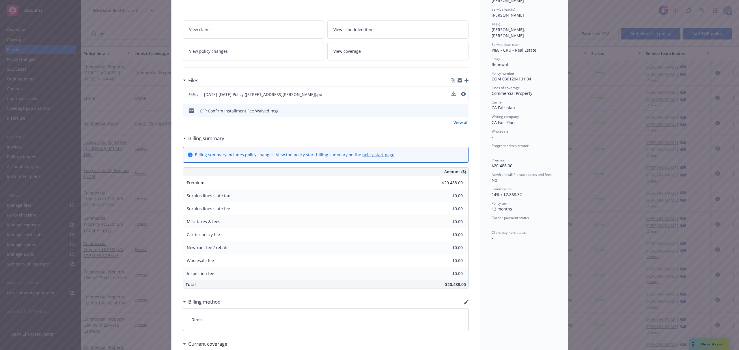
scroll to position [115, 0]
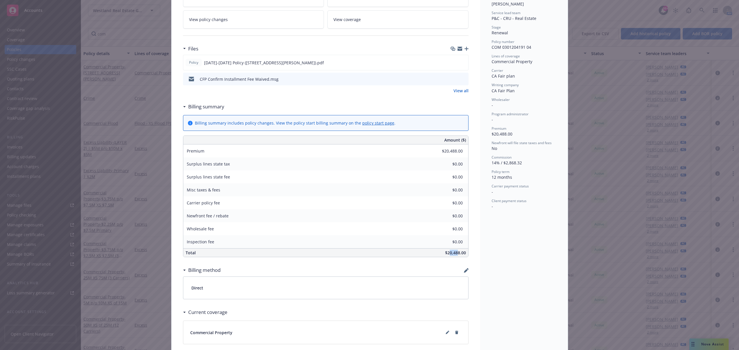
drag, startPoint x: 446, startPoint y: 255, endPoint x: 455, endPoint y: 255, distance: 8.7
click at [455, 255] on span "$20,488.00" at bounding box center [455, 252] width 21 height 5
drag, startPoint x: 443, startPoint y: 253, endPoint x: 457, endPoint y: 253, distance: 13.8
click at [457, 253] on span "$20,488.00" at bounding box center [455, 252] width 21 height 5
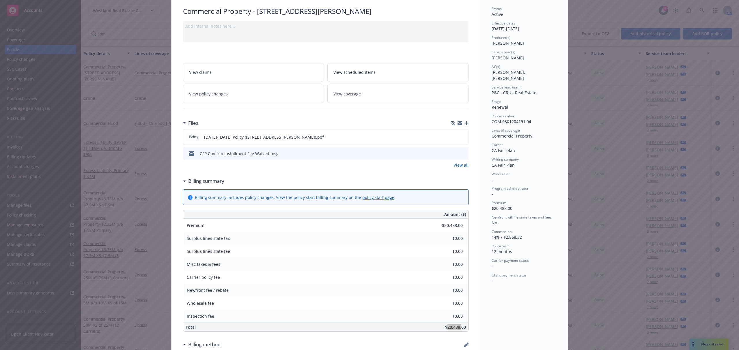
scroll to position [38, 0]
click at [460, 140] on icon "preview file" at bounding box center [462, 139] width 5 height 4
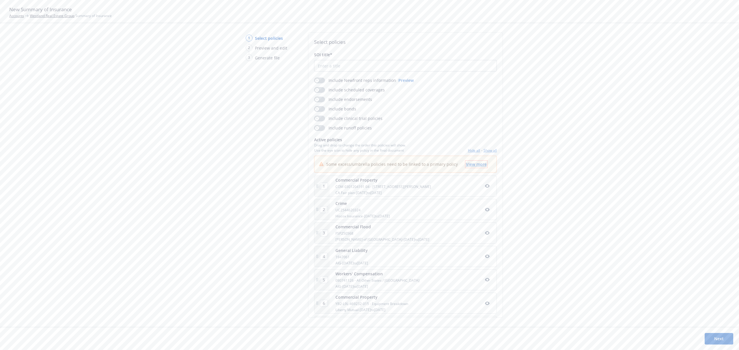
click at [468, 164] on span "View more" at bounding box center [476, 164] width 21 height 5
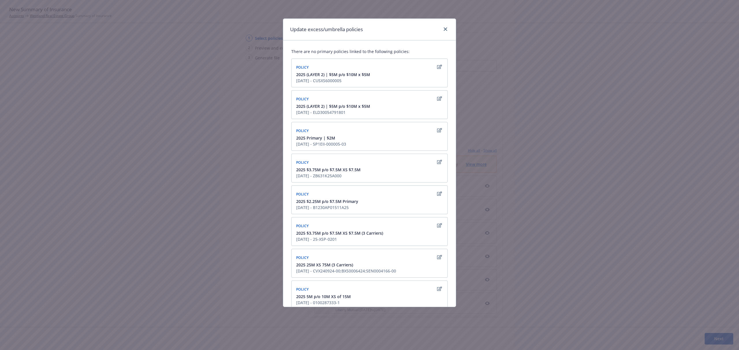
click at [437, 132] on icon "button" at bounding box center [439, 130] width 5 height 5
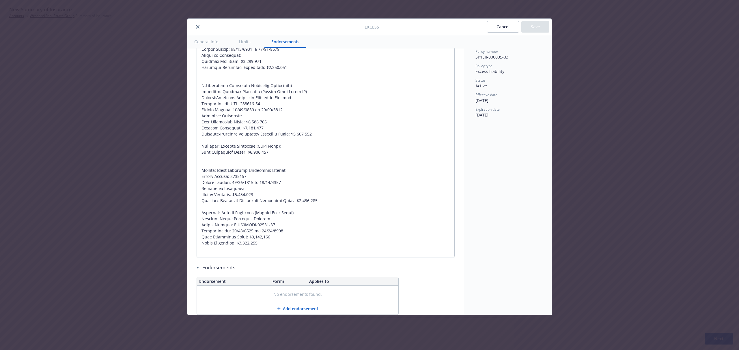
scroll to position [584, 0]
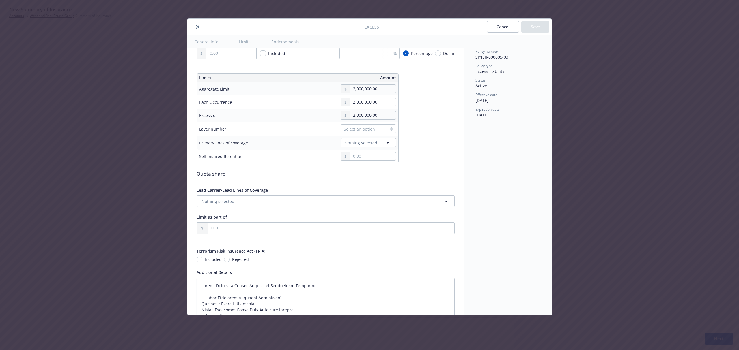
type textarea "x"
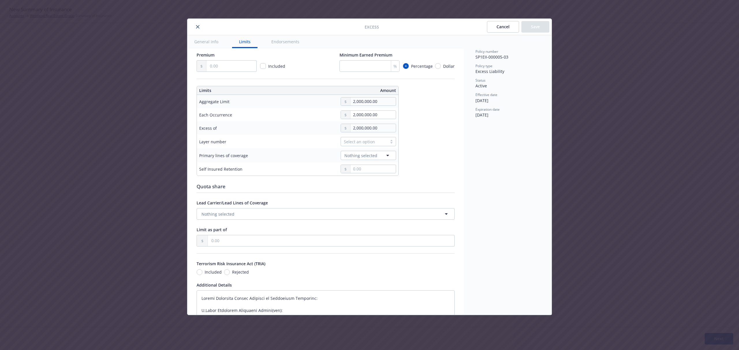
scroll to position [0, 0]
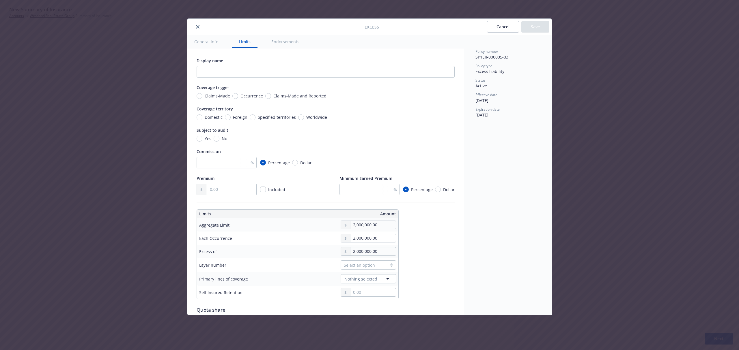
click at [494, 29] on button "Cancel" at bounding box center [503, 27] width 32 height 12
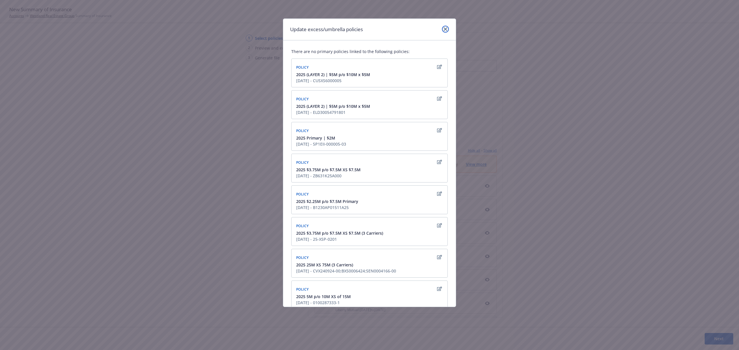
click at [445, 28] on icon "close" at bounding box center [444, 28] width 3 height 3
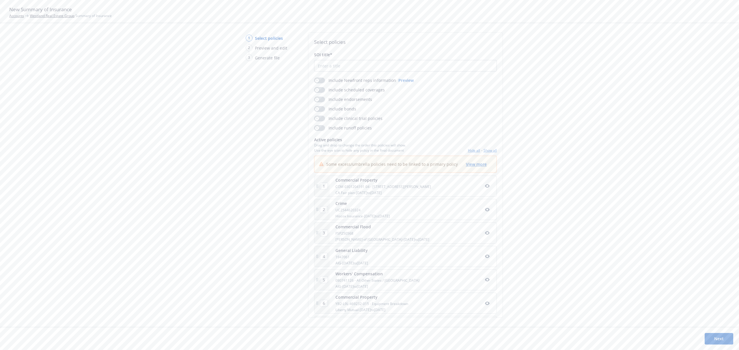
click at [487, 149] on button "Show all" at bounding box center [489, 150] width 13 height 5
